Goal: Find specific page/section: Find specific page/section

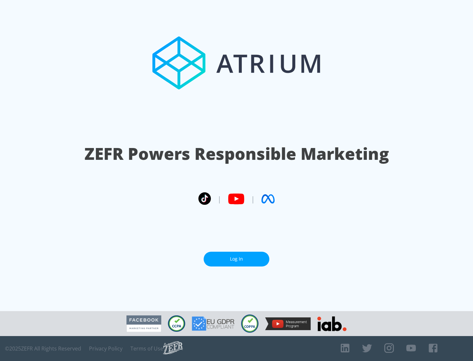
click at [237, 259] on link "Log In" at bounding box center [237, 259] width 66 height 15
